Goal: Information Seeking & Learning: Learn about a topic

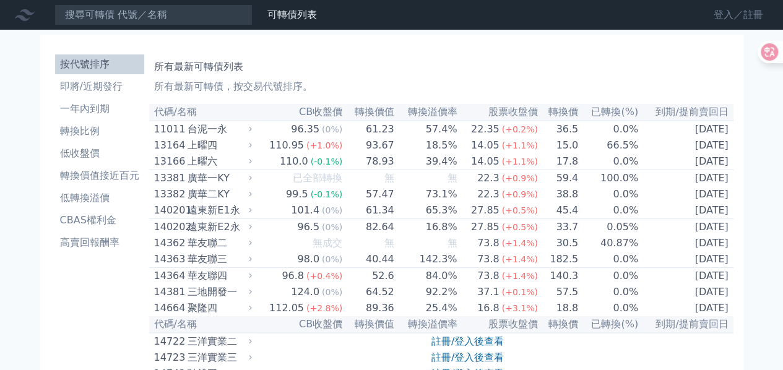
click at [716, 11] on link "登入／註冊" at bounding box center [737, 15] width 69 height 20
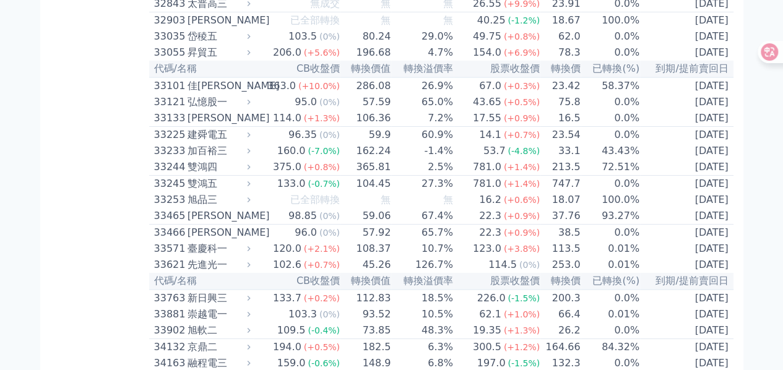
scroll to position [2268, 0]
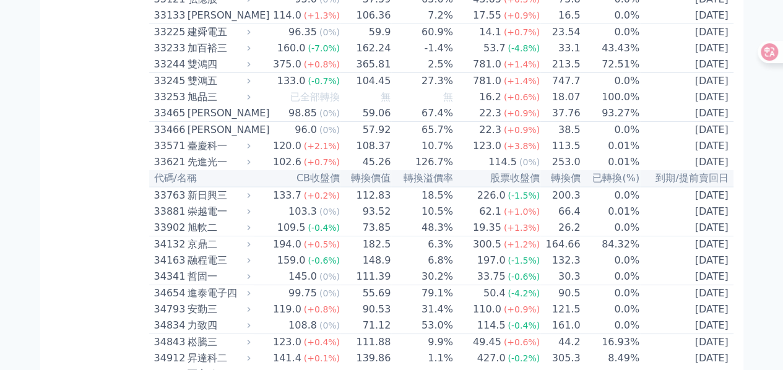
click at [213, 56] on div "加百裕三" at bounding box center [217, 48] width 61 height 15
click at [211, 56] on div "加百裕三" at bounding box center [217, 48] width 61 height 15
click at [190, 56] on div "加百裕三" at bounding box center [217, 48] width 61 height 15
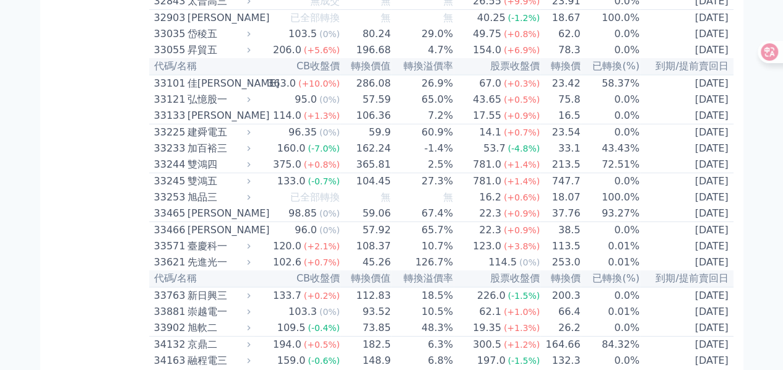
scroll to position [2062, 0]
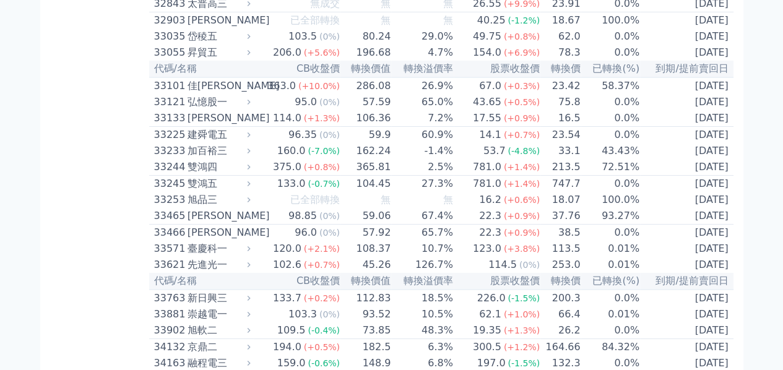
scroll to position [2371, 0]
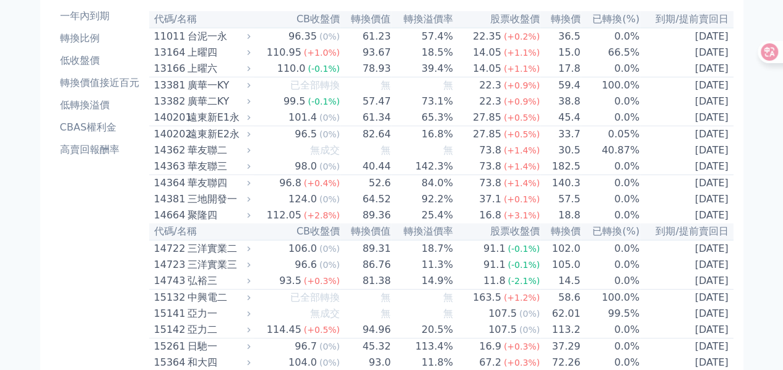
scroll to position [0, 0]
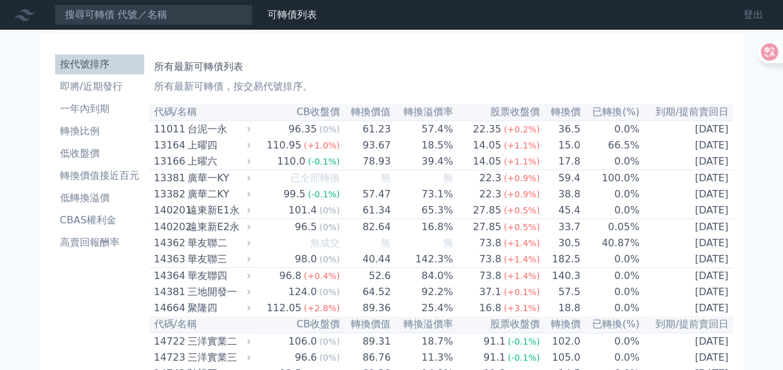
click at [747, 15] on link "登出" at bounding box center [753, 15] width 40 height 20
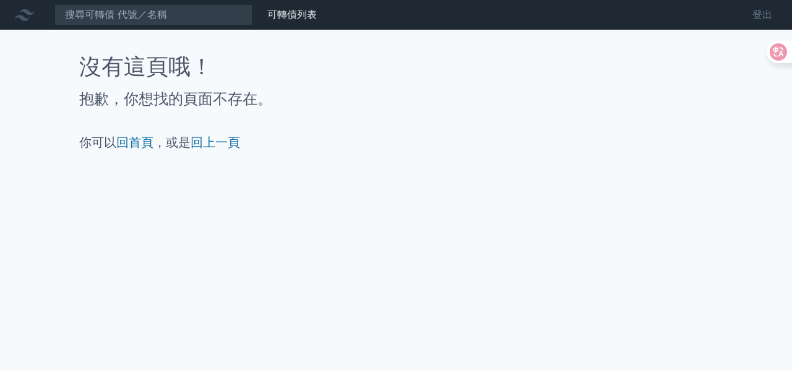
click at [753, 13] on link "登出" at bounding box center [762, 15] width 40 height 20
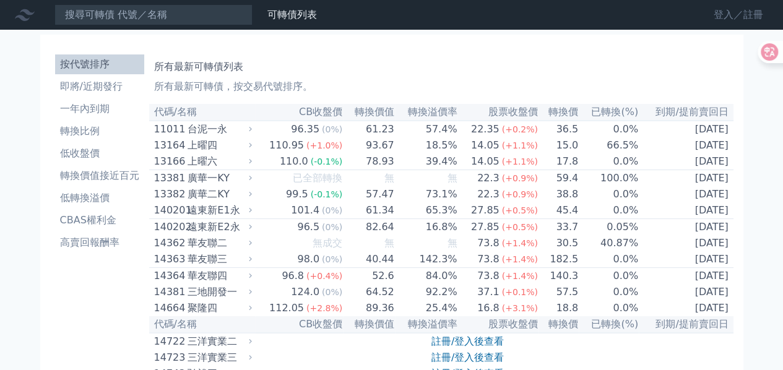
click at [720, 21] on link "登入／註冊" at bounding box center [737, 15] width 69 height 20
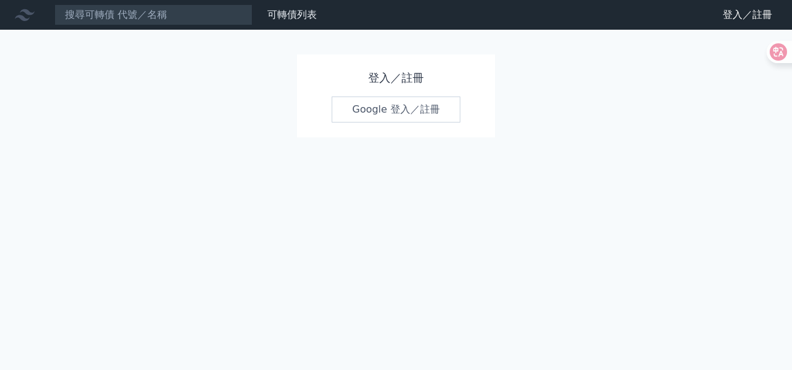
click at [362, 105] on link "Google 登入／註冊" at bounding box center [396, 110] width 129 height 26
